Goal: Information Seeking & Learning: Learn about a topic

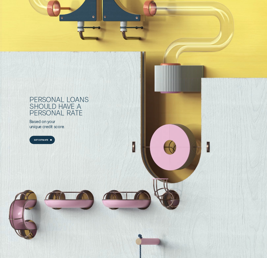
scroll to position [368, 0]
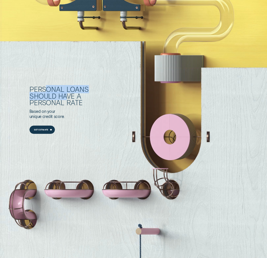
drag, startPoint x: 45, startPoint y: 88, endPoint x: 68, endPoint y: 98, distance: 25.5
click at [66, 98] on div "Personal Loans should have a personal rate" at bounding box center [70, 96] width 83 height 20
click at [77, 101] on div "rate" at bounding box center [75, 102] width 16 height 7
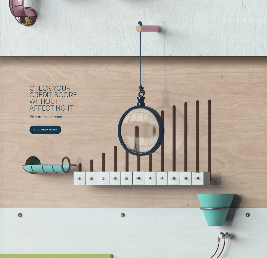
scroll to position [624, 0]
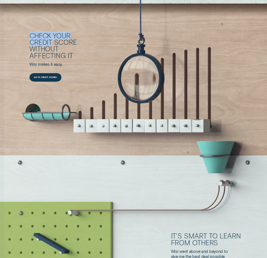
drag, startPoint x: 37, startPoint y: 31, endPoint x: 62, endPoint y: 47, distance: 30.2
click at [55, 44] on div "Check your credit score without affecting it Wisr makes it easy. Go to credit s…" at bounding box center [143, 57] width 228 height 134
click at [63, 47] on div "without" at bounding box center [70, 48] width 83 height 7
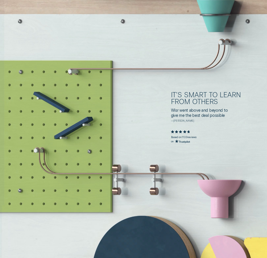
scroll to position [765, 0]
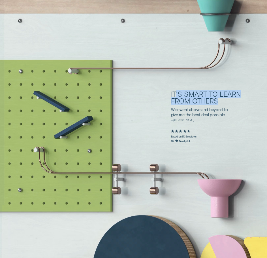
drag, startPoint x: 175, startPoint y: 92, endPoint x: 225, endPoint y: 101, distance: 50.4
click at [225, 101] on div "It's smart to learn from others" at bounding box center [212, 97] width 83 height 13
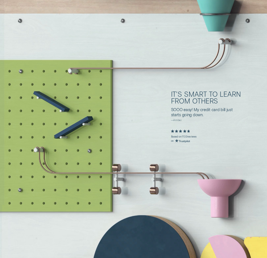
click at [225, 104] on div "from others" at bounding box center [212, 101] width 83 height 7
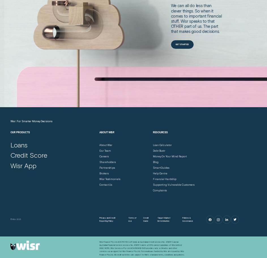
scroll to position [1238, 0]
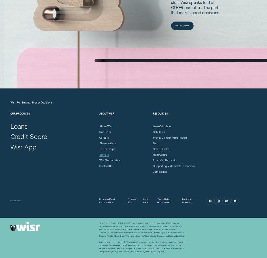
click at [107, 154] on div "Brokers" at bounding box center [103, 154] width 9 height 3
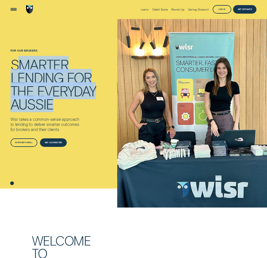
drag, startPoint x: 20, startPoint y: 63, endPoint x: 58, endPoint y: 99, distance: 51.9
click at [54, 98] on div "Smarter lending for the everyday Aussie" at bounding box center [53, 84] width 86 height 53
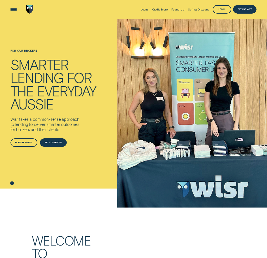
click at [83, 104] on div "Aussie" at bounding box center [53, 103] width 86 height 13
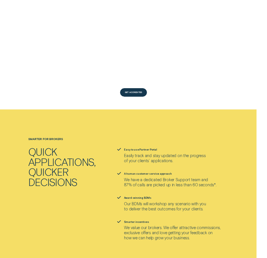
scroll to position [425, 0]
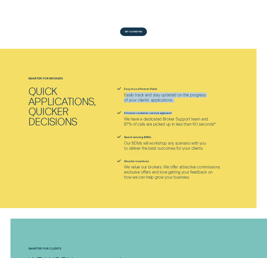
drag, startPoint x: 127, startPoint y: 81, endPoint x: 177, endPoint y: 96, distance: 52.0
click at [175, 95] on ul "Easy to use Partner Portal Easily track and stay updated on the progress of you…" at bounding box center [187, 133] width 143 height 92
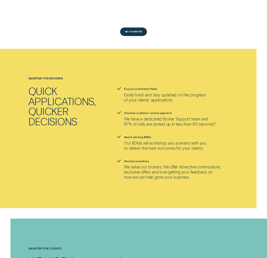
click at [181, 116] on p "We have a dedicated Broker Support team and 87% of calls are picked up in less …" at bounding box center [170, 121] width 92 height 10
drag, startPoint x: 179, startPoint y: 115, endPoint x: 178, endPoint y: 128, distance: 12.5
click at [178, 128] on ul "Easy to use Partner Portal Easily track and stay updated on the progress of you…" at bounding box center [187, 133] width 143 height 92
drag, startPoint x: 181, startPoint y: 134, endPoint x: 186, endPoint y: 140, distance: 8.2
click at [184, 138] on ul "Easy to use Partner Portal Easily track and stay updated on the progress of you…" at bounding box center [187, 133] width 143 height 92
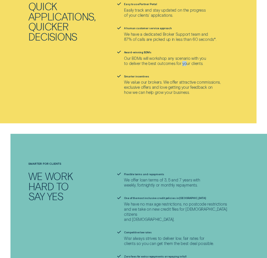
scroll to position [510, 0]
drag, startPoint x: 141, startPoint y: 66, endPoint x: 145, endPoint y: 74, distance: 9.1
click at [143, 75] on div "Smarter incentives We value our brokers. We offer attractive commissions, exclu…" at bounding box center [172, 85] width 97 height 20
click at [152, 79] on p "We value our brokers. We offer attractive commissions, exclusive offers and lov…" at bounding box center [172, 86] width 97 height 15
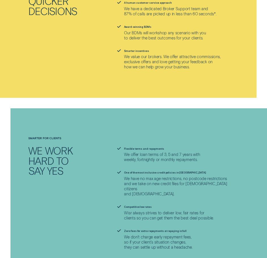
scroll to position [595, 0]
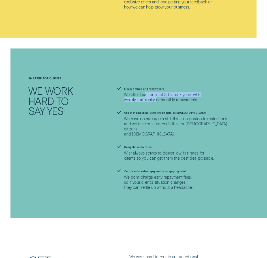
drag, startPoint x: 145, startPoint y: 84, endPoint x: 157, endPoint y: 91, distance: 14.0
click at [157, 91] on ul "Flexible terms and repayments We offer loan terms of 3, 5 and 7 years with week…" at bounding box center [187, 138] width 143 height 103
click at [171, 91] on ul "Flexible terms and repayments We offer loan terms of 3, 5 and 7 years with week…" at bounding box center [187, 138] width 143 height 103
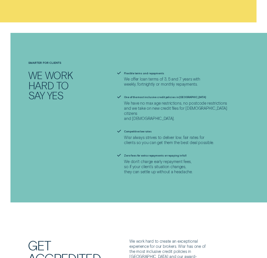
scroll to position [624, 0]
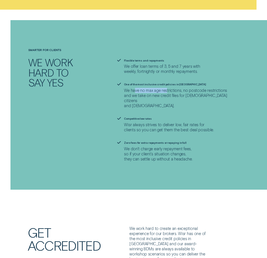
drag, startPoint x: 149, startPoint y: 78, endPoint x: 166, endPoint y: 79, distance: 16.8
click at [166, 88] on p "We have no max age restrictions, no postcode restrictions and we take on new cr…" at bounding box center [181, 98] width 115 height 20
click at [168, 88] on p "We have no max age restrictions, no postcode restrictions and we take on new cr…" at bounding box center [181, 98] width 115 height 20
drag, startPoint x: 168, startPoint y: 86, endPoint x: 169, endPoint y: 89, distance: 2.9
click at [169, 89] on p "We have no max age restrictions, no postcode restrictions and we take on new cr…" at bounding box center [181, 98] width 115 height 20
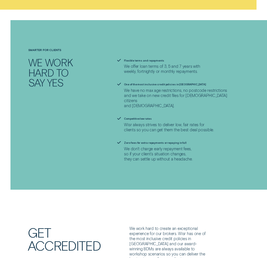
drag, startPoint x: 173, startPoint y: 87, endPoint x: 130, endPoint y: 82, distance: 44.2
click at [132, 88] on p "We have no max age restrictions, no postcode restrictions and we take on new cr…" at bounding box center [181, 98] width 115 height 20
click at [130, 88] on p "We have no max age restrictions, no postcode restrictions and we take on new cr…" at bounding box center [181, 98] width 115 height 20
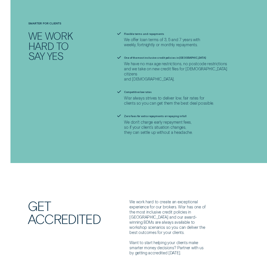
scroll to position [652, 0]
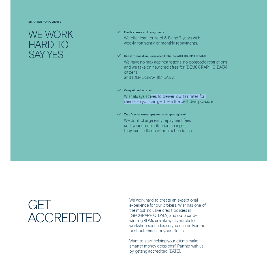
drag, startPoint x: 151, startPoint y: 81, endPoint x: 182, endPoint y: 84, distance: 31.4
click at [182, 94] on p "Wisr always strives to deliver low, fair rates for clients so you can get them …" at bounding box center [169, 99] width 90 height 10
click at [185, 94] on p "Wisr always strives to deliver low, fair rates for clients so you can get them …" at bounding box center [169, 99] width 90 height 10
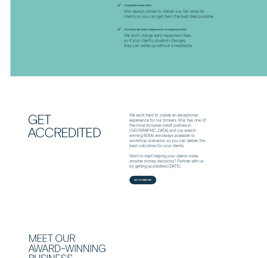
scroll to position [765, 0]
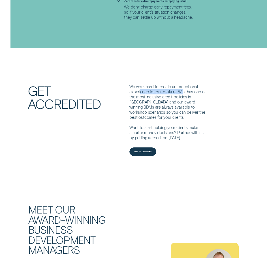
drag, startPoint x: 141, startPoint y: 72, endPoint x: 181, endPoint y: 76, distance: 40.2
click at [181, 84] on p "We work hard to create an exceptional experience for our brokers. Wisr has one …" at bounding box center [169, 112] width 79 height 56
drag, startPoint x: 144, startPoint y: 81, endPoint x: 164, endPoint y: 82, distance: 20.2
click at [164, 84] on p "We work hard to create an exceptional experience for our brokers. Wisr has one …" at bounding box center [169, 112] width 79 height 56
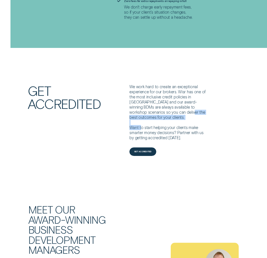
drag, startPoint x: 150, startPoint y: 96, endPoint x: 156, endPoint y: 106, distance: 11.3
click at [154, 105] on p "We work hard to create an exceptional experience for our brokers. Wisr has one …" at bounding box center [169, 112] width 79 height 56
click at [169, 108] on p "We work hard to create an exceptional experience for our brokers. Wisr has one …" at bounding box center [169, 112] width 79 height 56
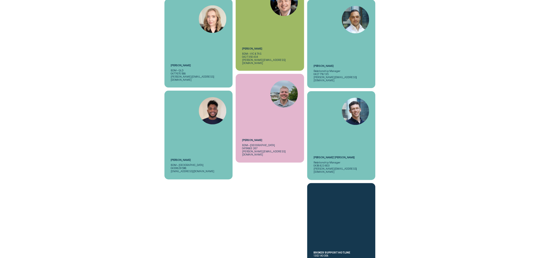
scroll to position [1221, 0]
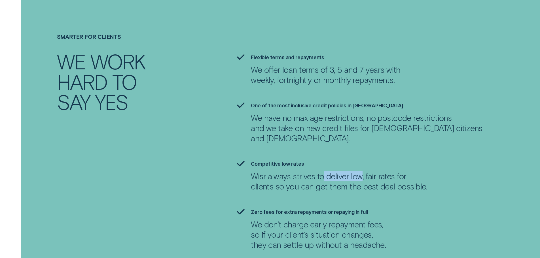
drag, startPoint x: 321, startPoint y: 152, endPoint x: 391, endPoint y: 155, distance: 69.2
click at [267, 171] on p "Wisr always strives to deliver low, fair rates for clients so you can get them …" at bounding box center [339, 181] width 177 height 20
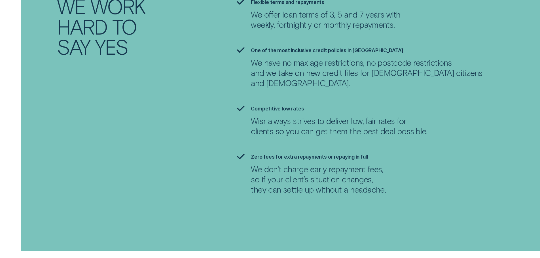
scroll to position [1278, 0]
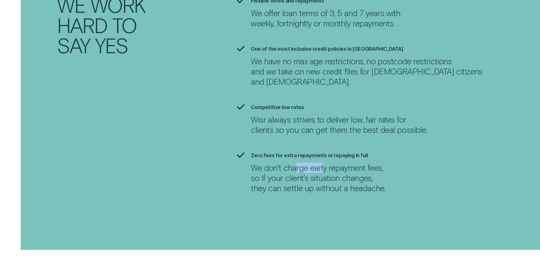
drag, startPoint x: 296, startPoint y: 140, endPoint x: 322, endPoint y: 139, distance: 26.1
click at [267, 163] on p "We don't charge early repayment fees, so if your client’s situation changes, th…" at bounding box center [318, 178] width 135 height 31
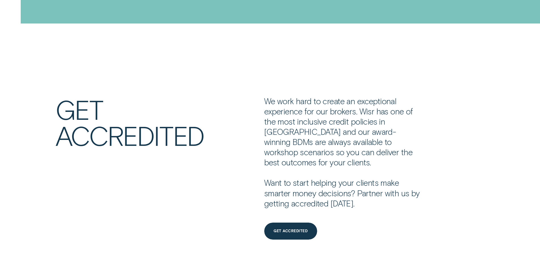
scroll to position [1504, 0]
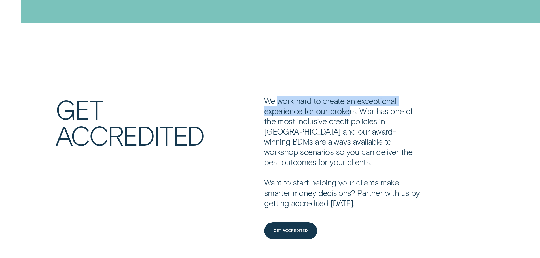
drag, startPoint x: 279, startPoint y: 76, endPoint x: 348, endPoint y: 81, distance: 68.8
click at [267, 96] on p "We work hard to create an exceptional experience for our brokers. Wisr has one …" at bounding box center [343, 152] width 158 height 113
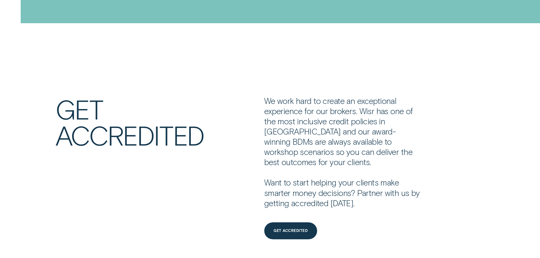
click at [267, 96] on p "We work hard to create an exceptional experience for our brokers. Wisr has one …" at bounding box center [343, 152] width 158 height 113
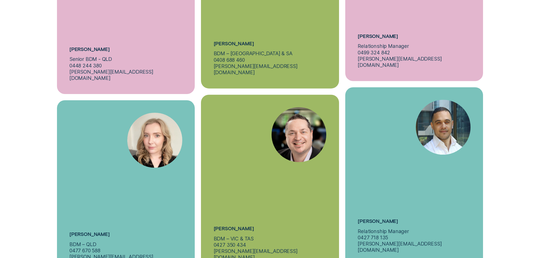
scroll to position [2270, 0]
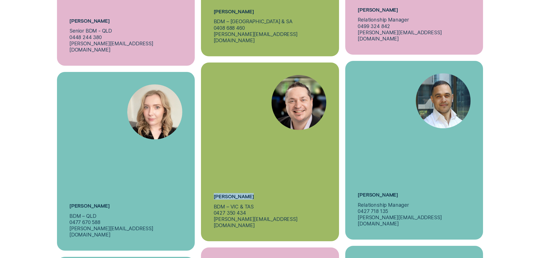
drag, startPoint x: 215, startPoint y: 166, endPoint x: 258, endPoint y: 167, distance: 43.4
click at [258, 167] on div "[PERSON_NAME] BDM – [GEOGRAPHIC_DATA] & TAS 0427 350 434 [PERSON_NAME][EMAIL_AD…" at bounding box center [270, 152] width 138 height 179
